Goal: Task Accomplishment & Management: Manage account settings

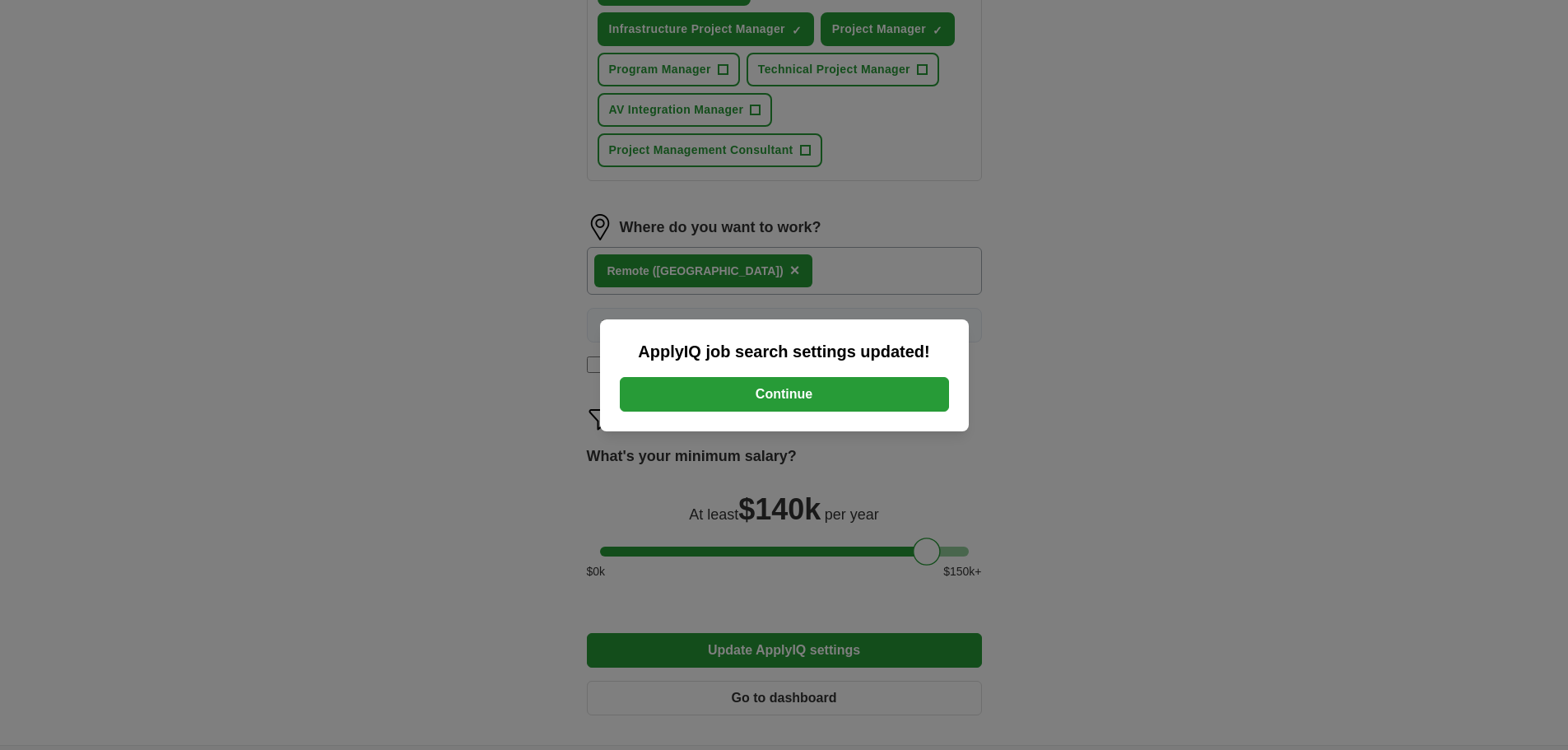
click at [875, 386] on button "Continue" at bounding box center [785, 395] width 330 height 34
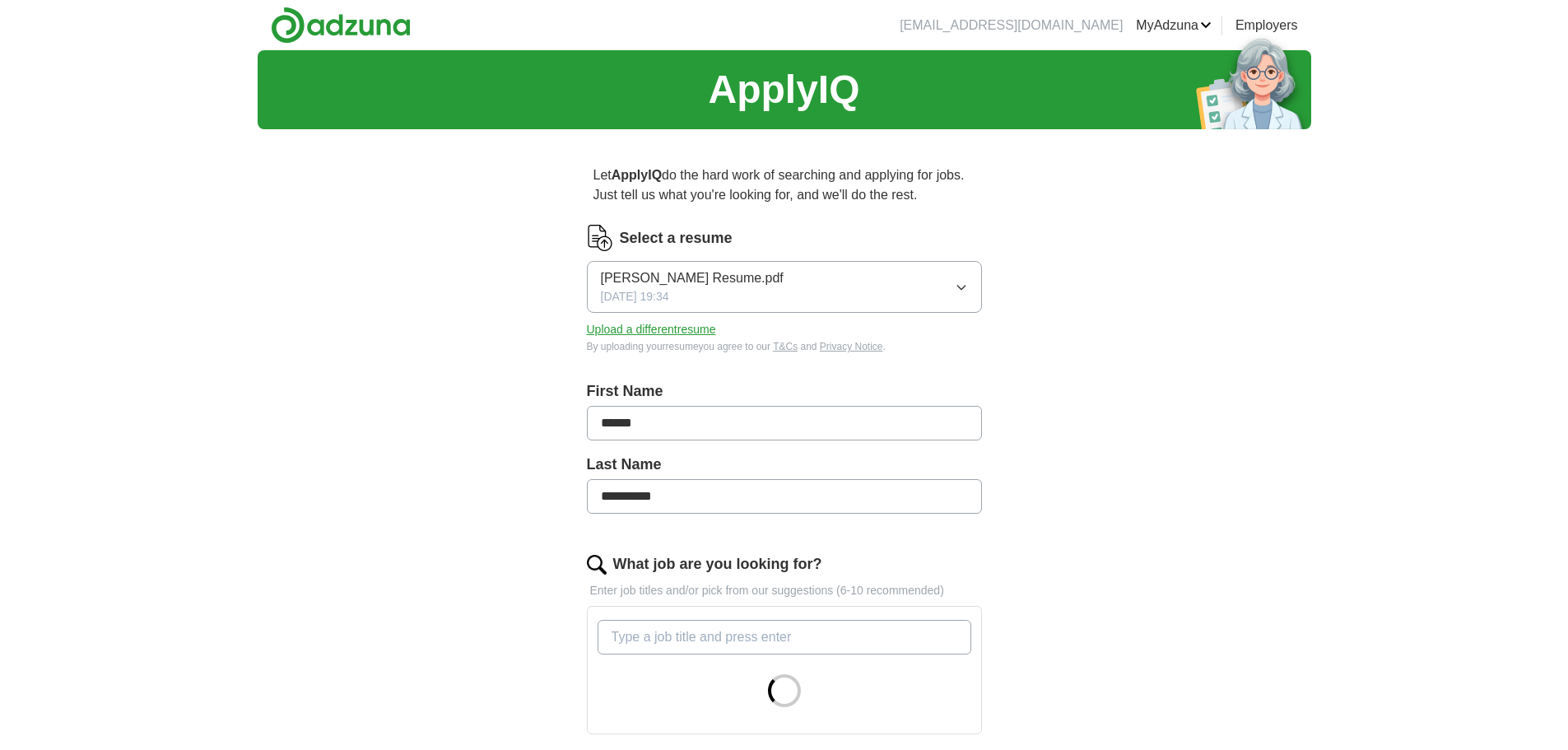
click at [790, 302] on button "Joshua Rabinowitz Resume.pdf 09/03/2025, 19:34" at bounding box center [784, 287] width 395 height 52
click at [1085, 286] on div "**********" at bounding box center [785, 594] width 1054 height 1087
click at [677, 314] on div "Select a resume Joshua Rabinowitz Resume.pdf 09/03/2025, 19:34 Upload a differe…" at bounding box center [784, 289] width 395 height 129
click at [672, 325] on button "Upload a different resume" at bounding box center [651, 330] width 129 height 17
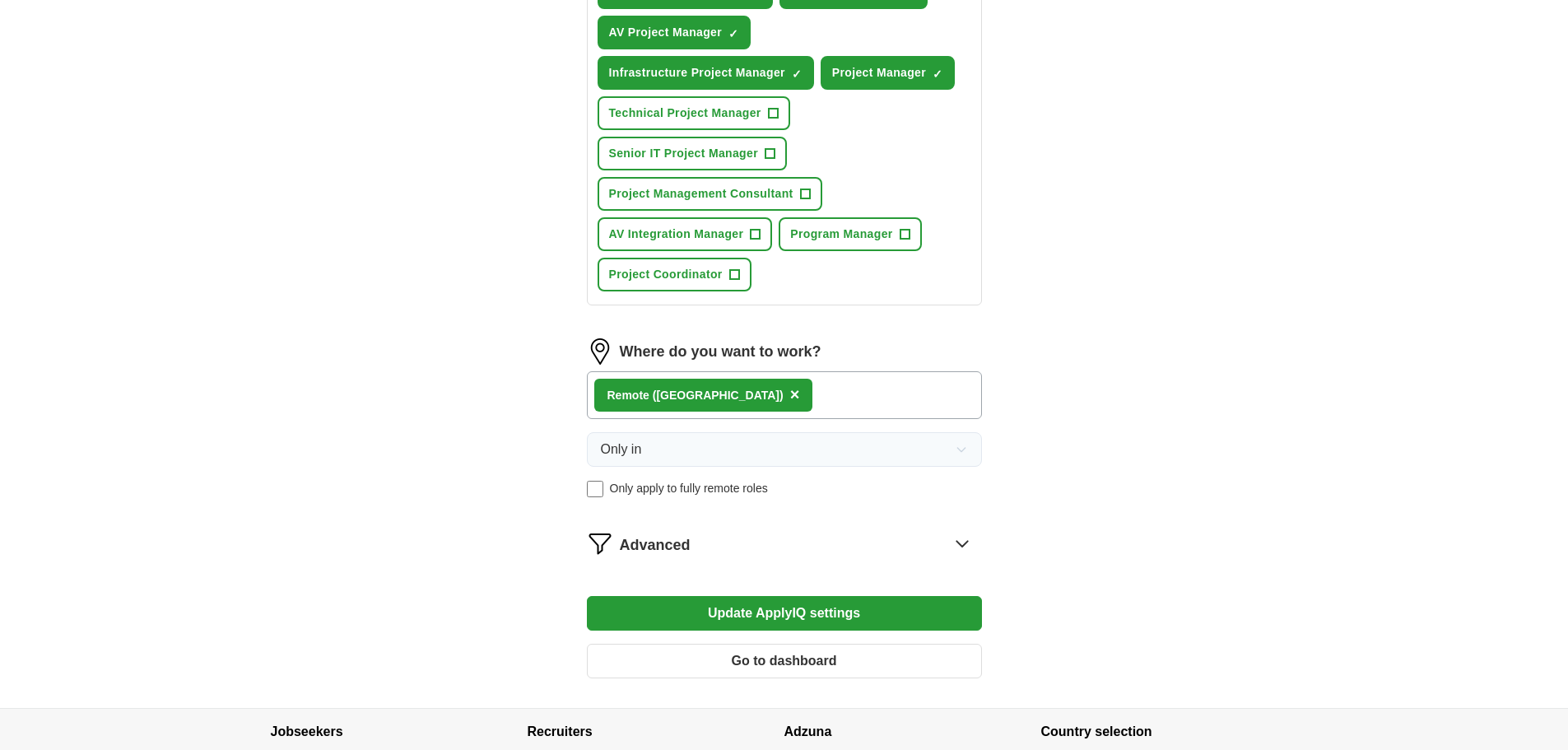
scroll to position [811, 0]
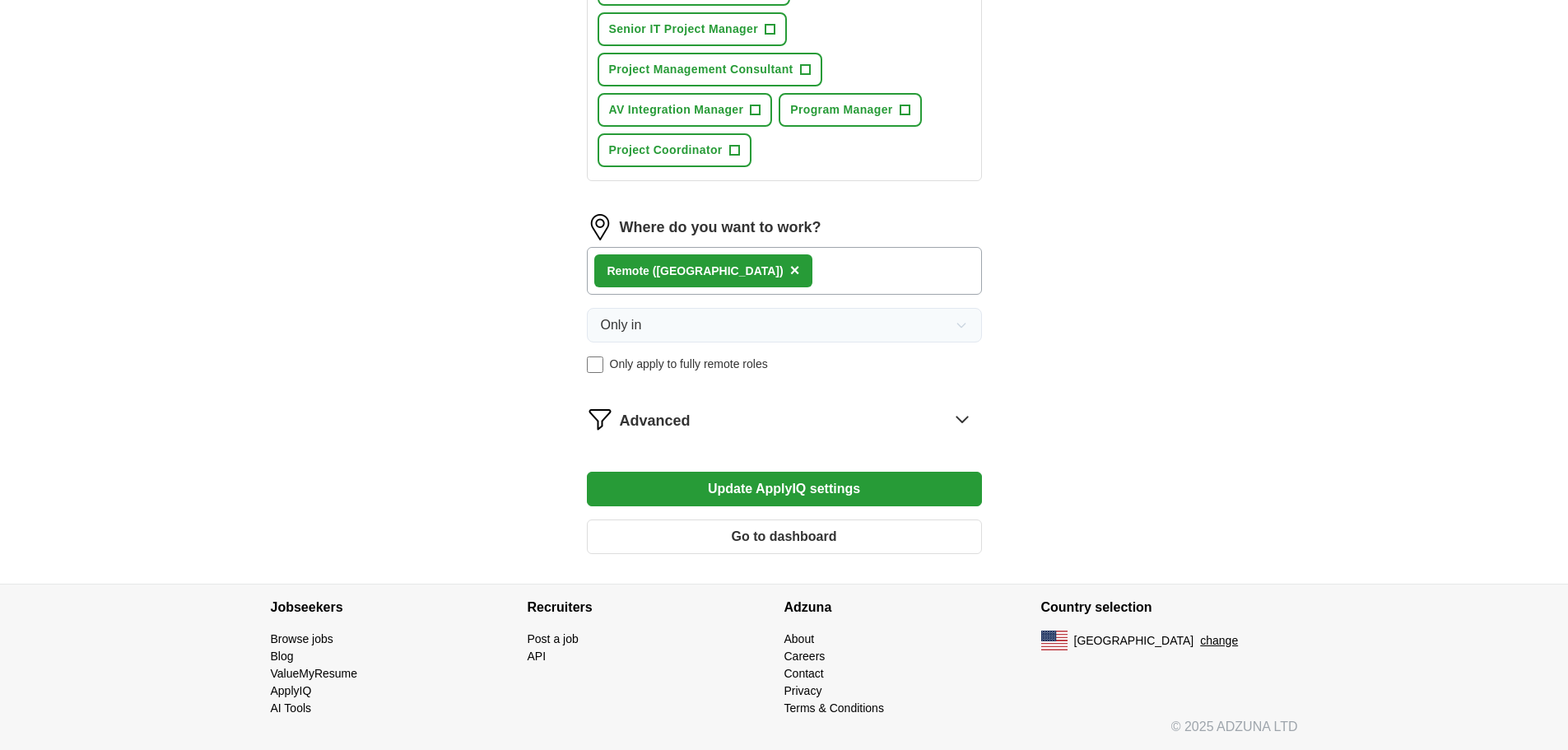
click at [734, 492] on button "Update ApplyIQ settings" at bounding box center [784, 489] width 395 height 34
